Goal: Register for event/course

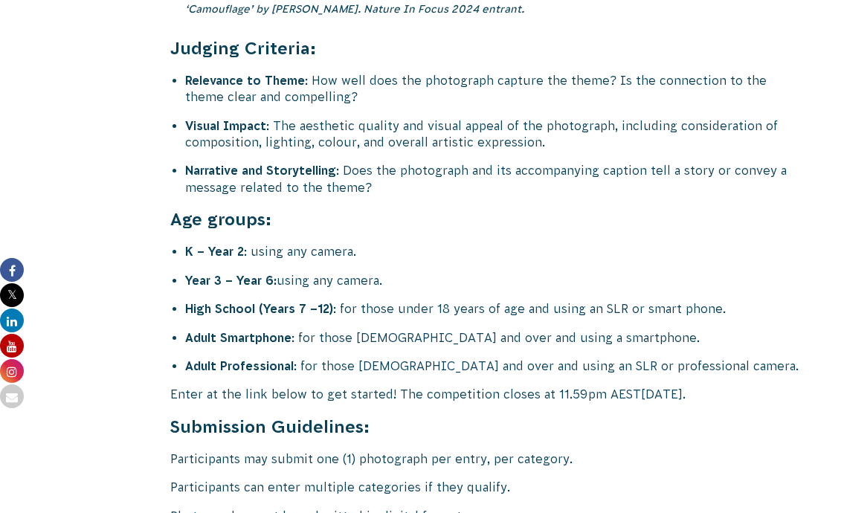
scroll to position [6103, 0]
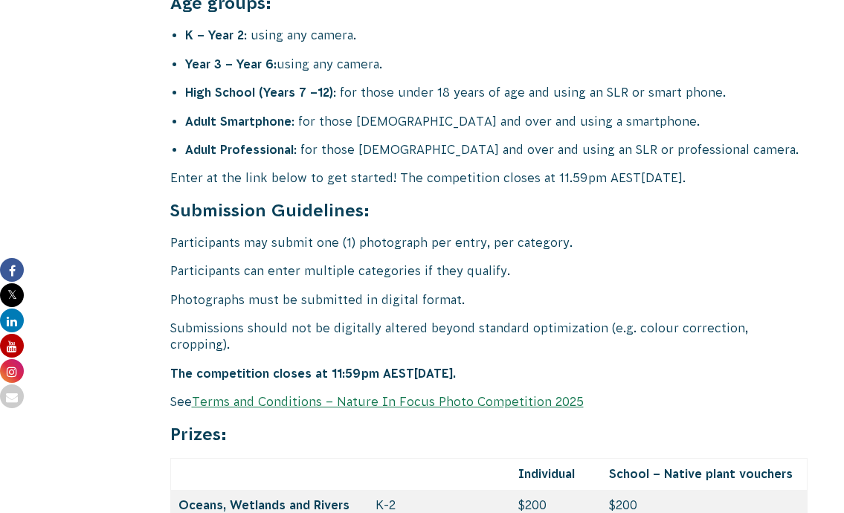
click at [483, 395] on link "Terms and Conditions – Nature In Focus Photo Competition 2025" at bounding box center [388, 401] width 392 height 13
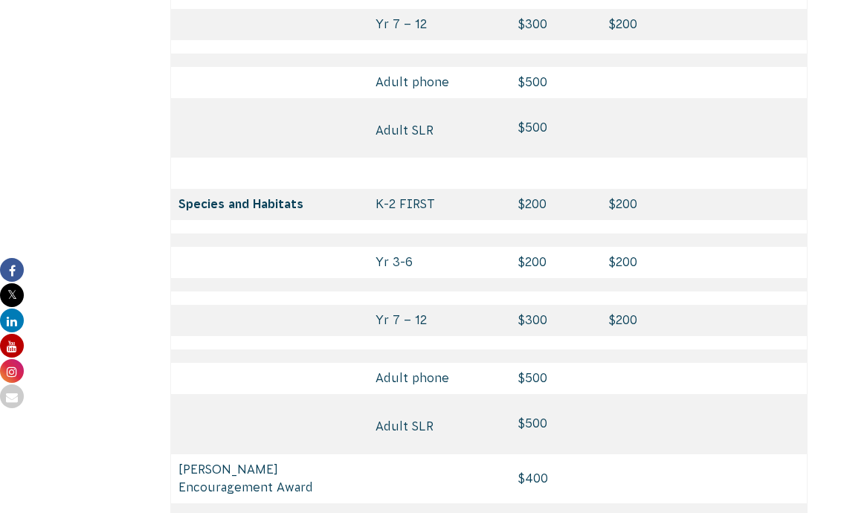
scroll to position [7387, 0]
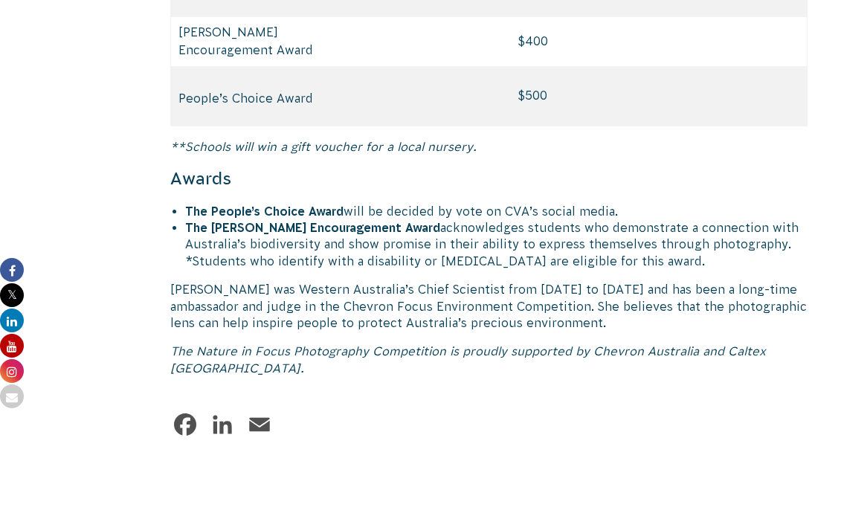
click at [245, 344] on em "The Nature in Focus Photography Competition is proudly supported by Chevron Aus…" at bounding box center [467, 359] width 595 height 30
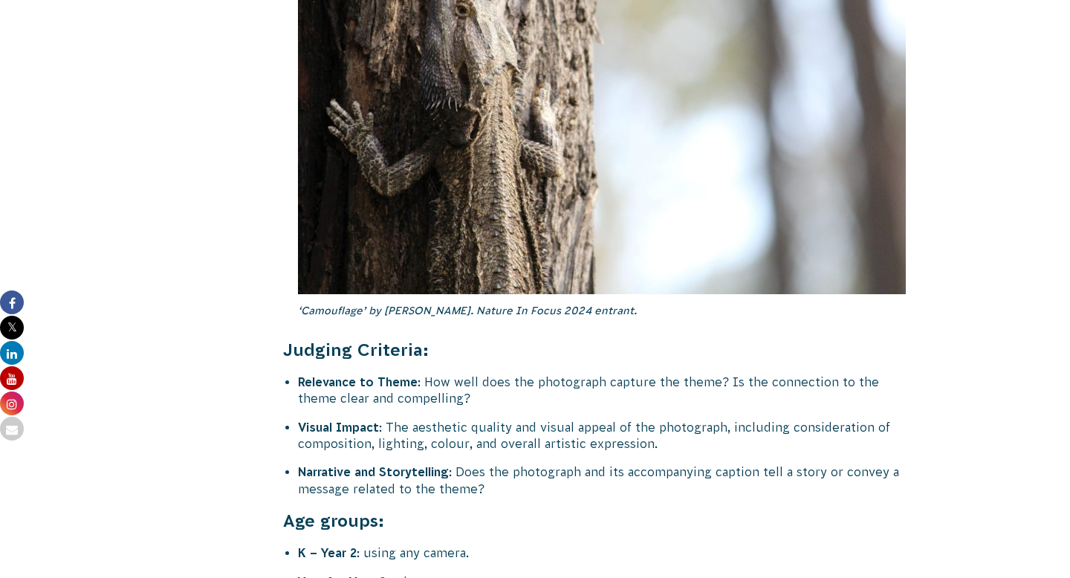
scroll to position [6024, 0]
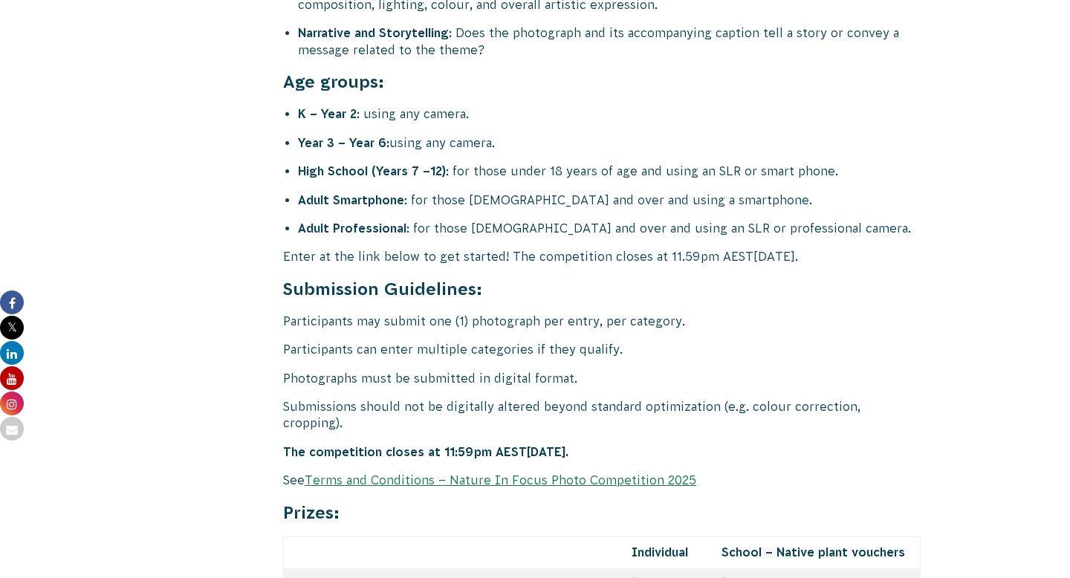
click at [363, 248] on p "Enter at the link below to get started! The competition closes at 11.59pm AEST[…" at bounding box center [602, 256] width 638 height 16
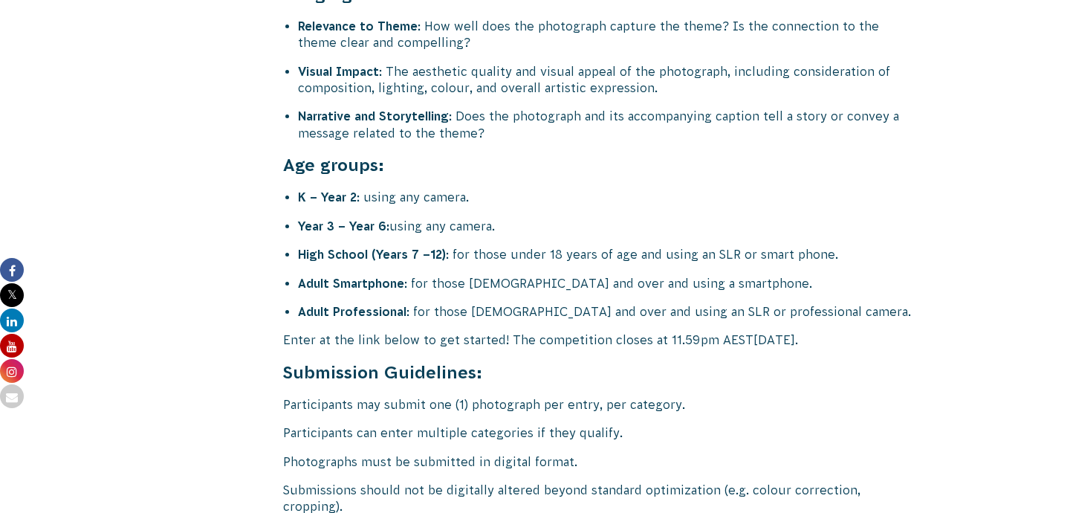
scroll to position [5937, 0]
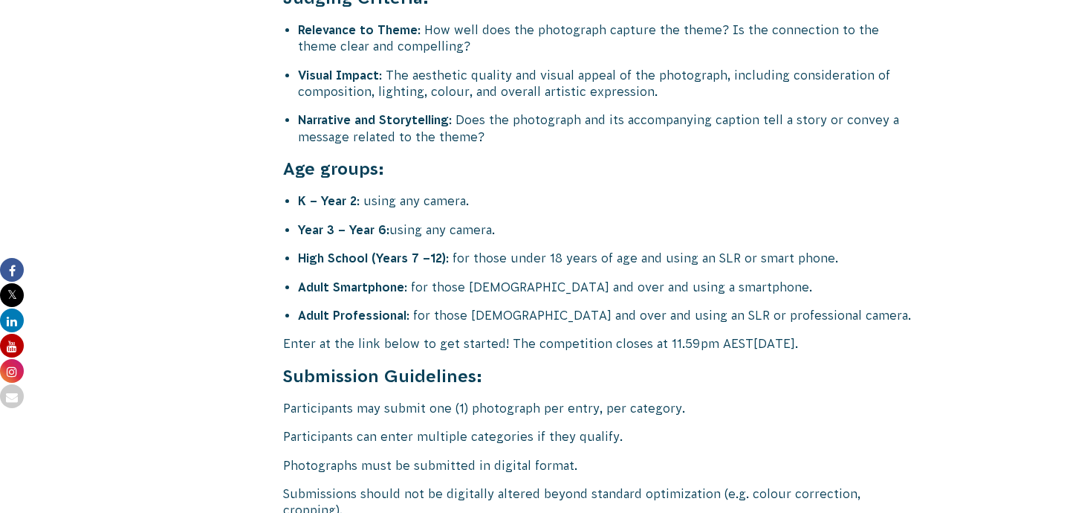
click at [353, 335] on p "Enter at the link below to get started! The competition closes at 11.59pm AEST[…" at bounding box center [602, 343] width 638 height 16
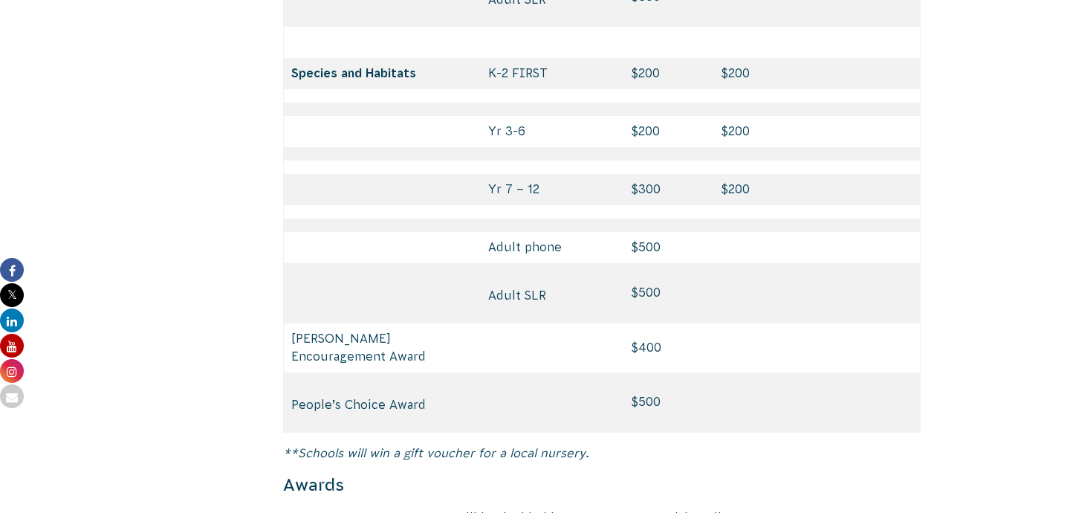
scroll to position [7436, 0]
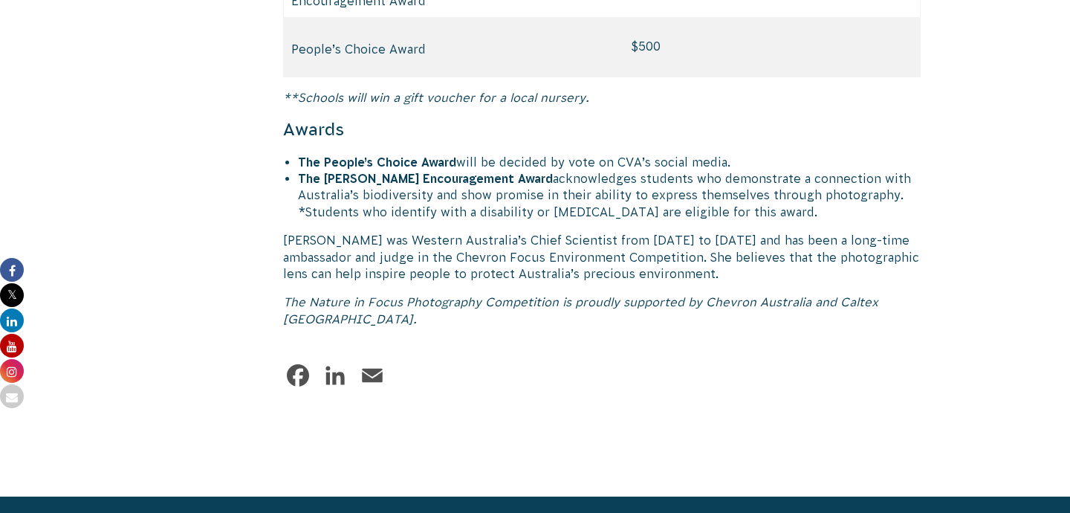
click at [367, 232] on p "[PERSON_NAME] was Western Australia’s Chief Scientist from [DATE] to [DATE] and…" at bounding box center [602, 257] width 638 height 50
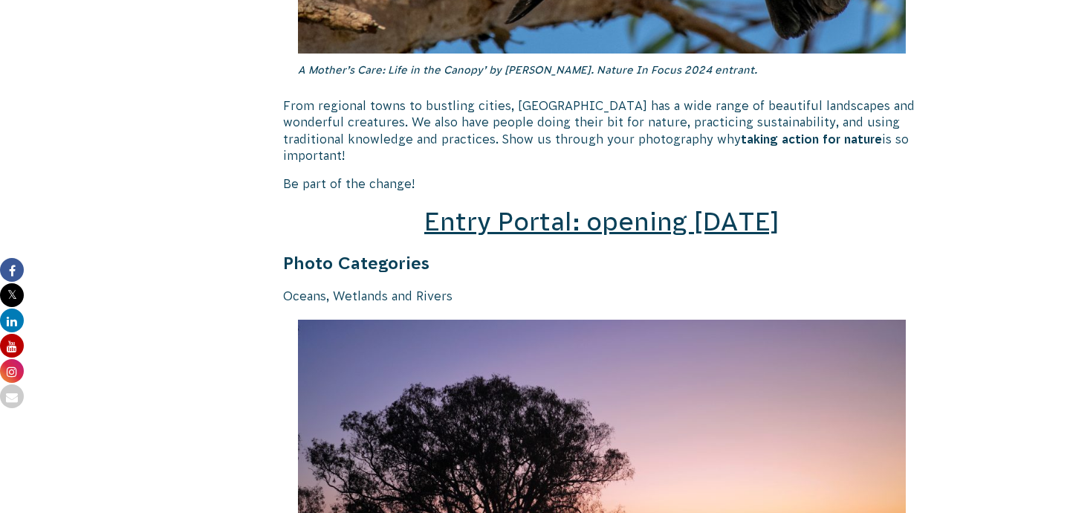
scroll to position [2075, 0]
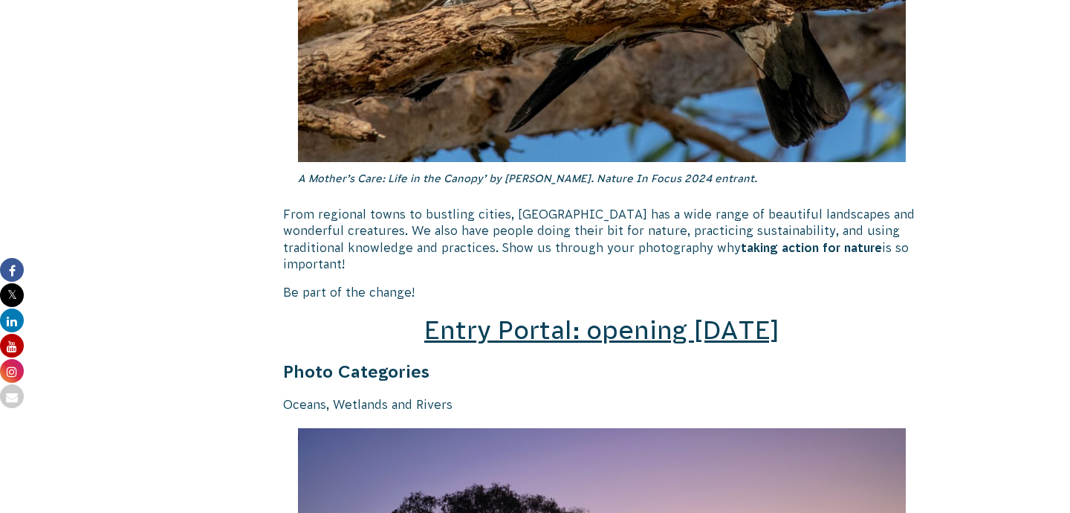
click at [566, 318] on span "Entry Portal: opening [DATE]" at bounding box center [601, 330] width 355 height 28
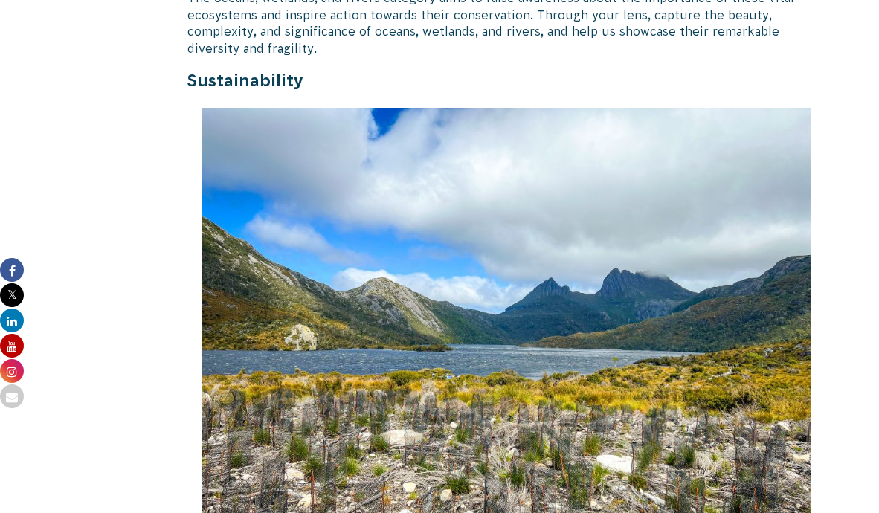
scroll to position [2866, 0]
